Goal: Check status: Check status

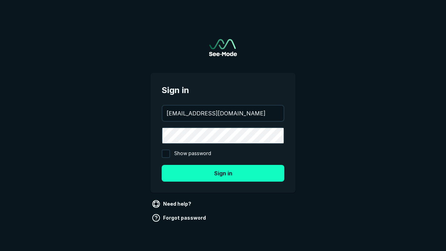
click at [223, 173] on button "Sign in" at bounding box center [223, 173] width 123 height 17
